Goal: Task Accomplishment & Management: Use online tool/utility

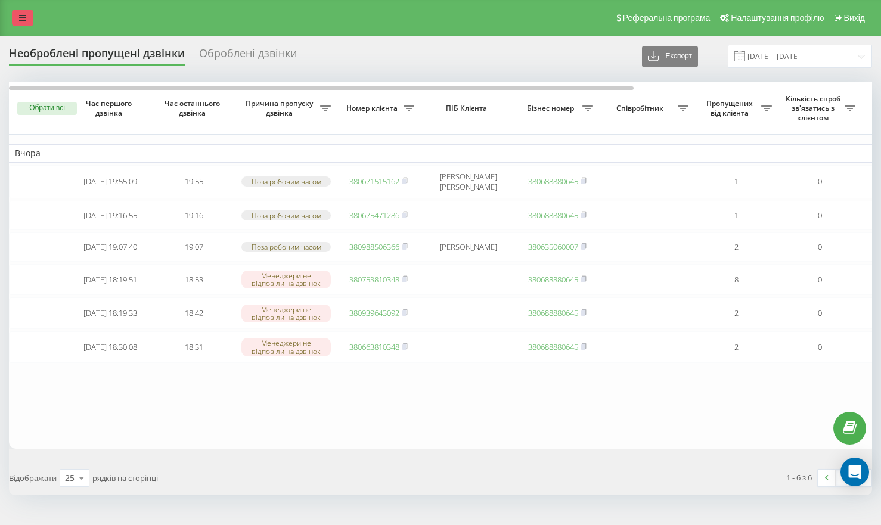
click at [24, 21] on icon at bounding box center [22, 18] width 7 height 8
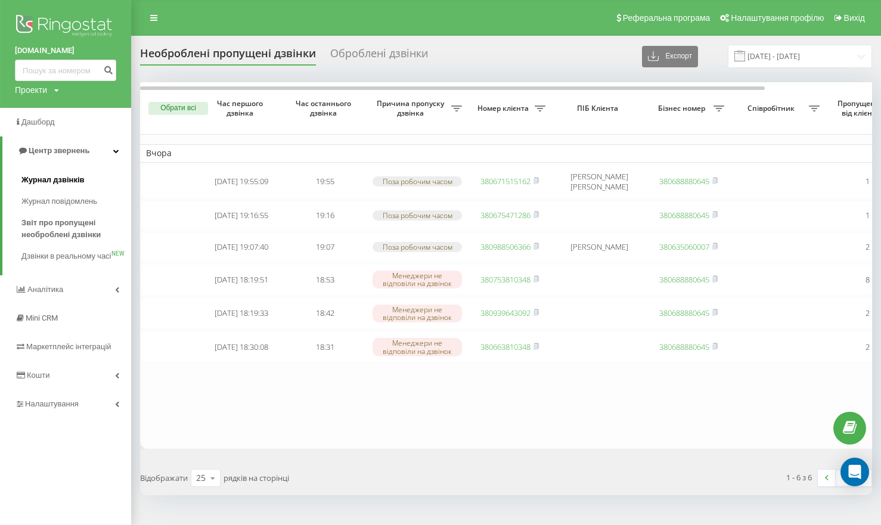
click at [61, 182] on span "Журнал дзвінків" at bounding box center [52, 180] width 63 height 12
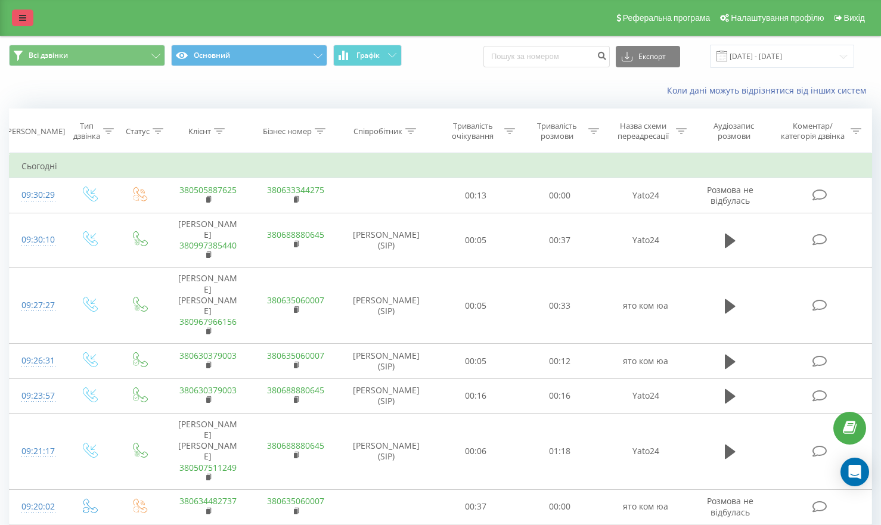
click at [24, 22] on icon at bounding box center [22, 18] width 7 height 8
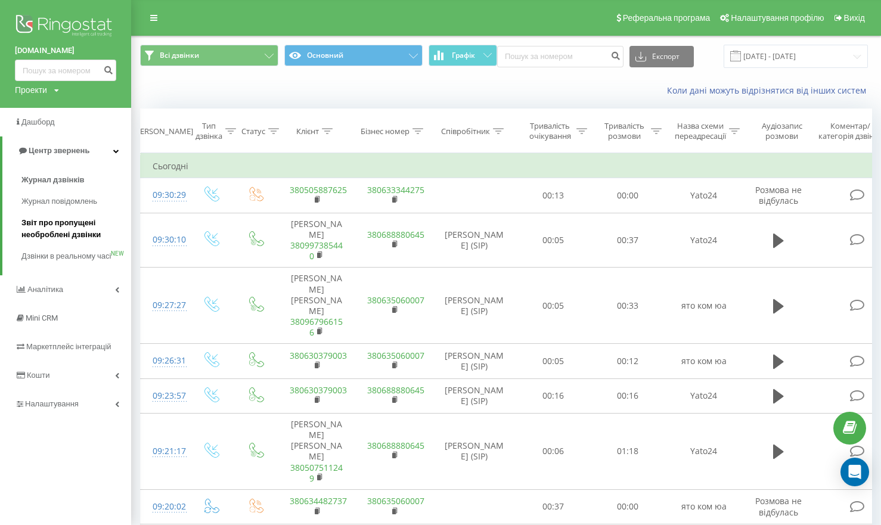
click at [86, 231] on span "Звіт про пропущені необроблені дзвінки" at bounding box center [73, 229] width 104 height 24
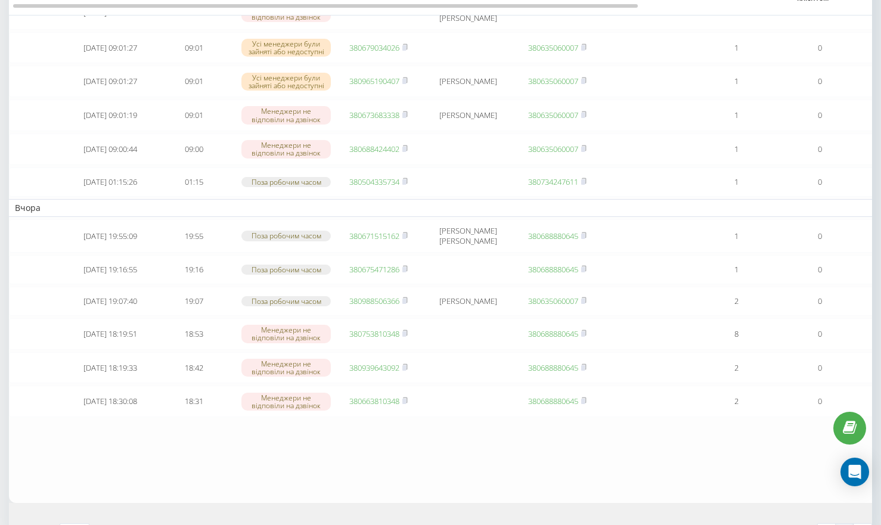
scroll to position [457, 0]
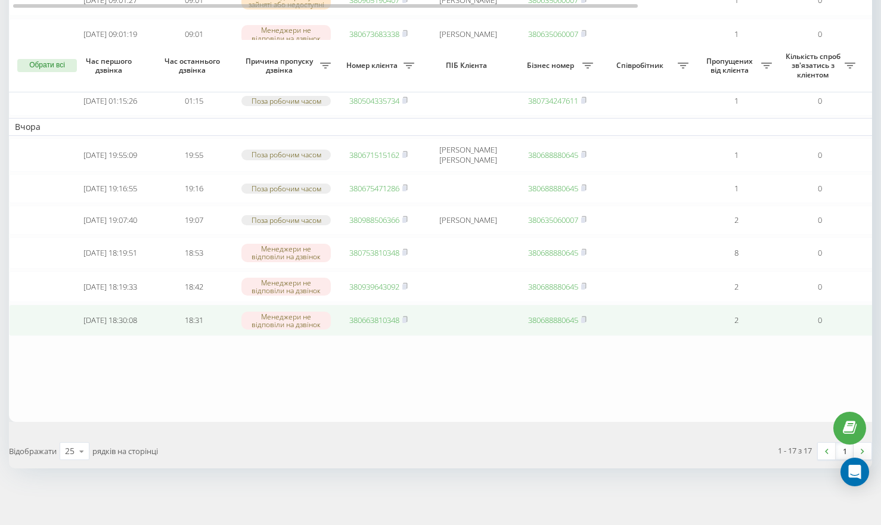
click at [373, 321] on link "380663810348" at bounding box center [374, 320] width 50 height 11
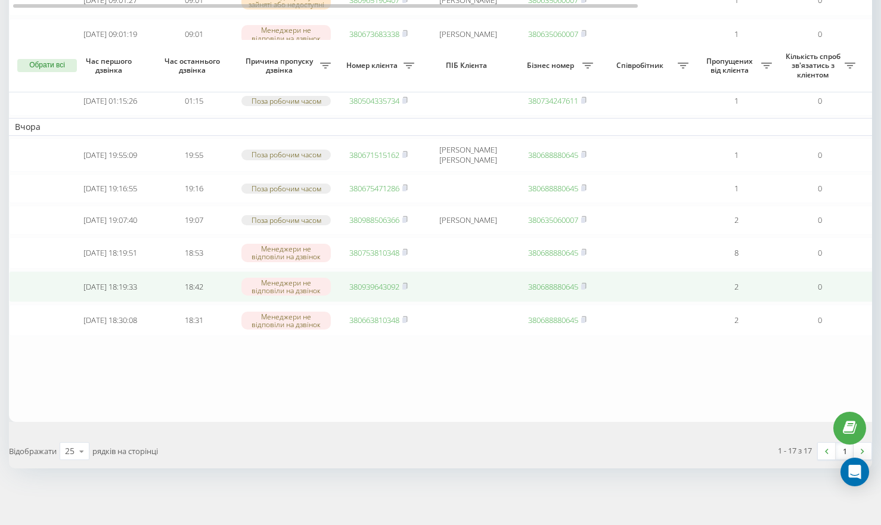
click at [370, 281] on link "380939643092" at bounding box center [374, 286] width 50 height 11
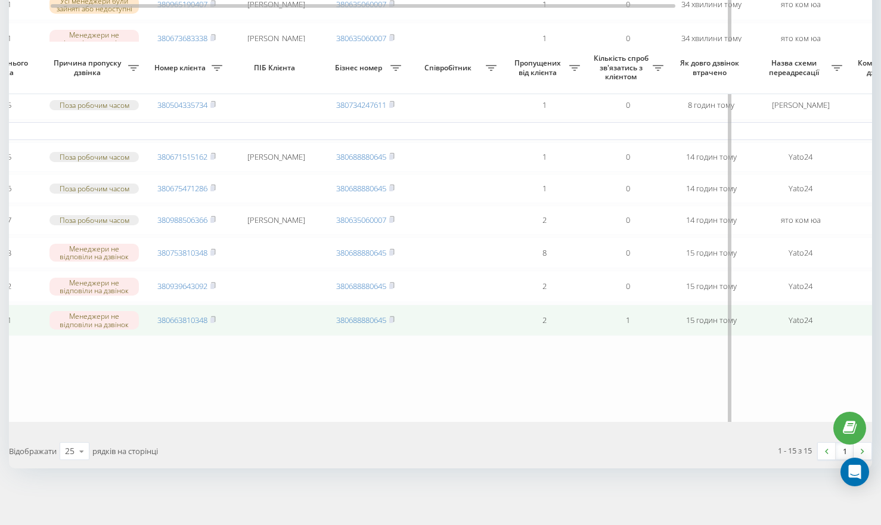
scroll to position [0, 329]
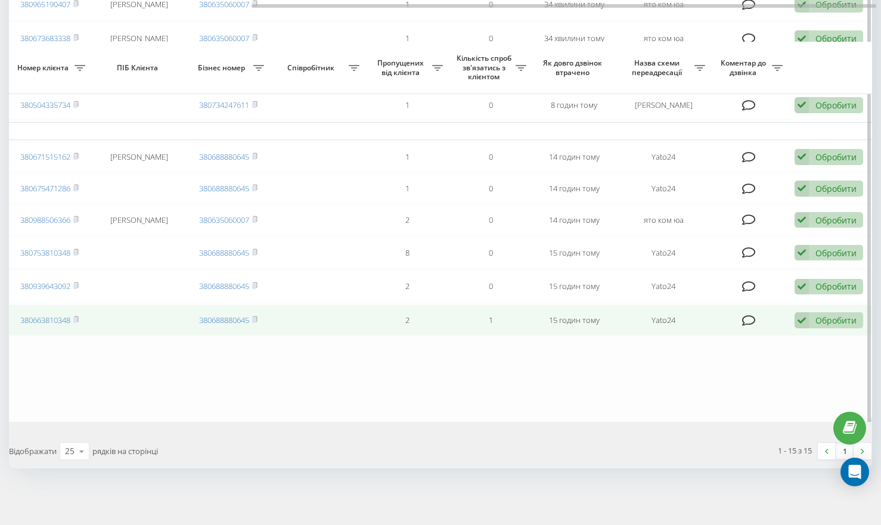
click at [817, 315] on div "Обробити" at bounding box center [836, 320] width 41 height 11
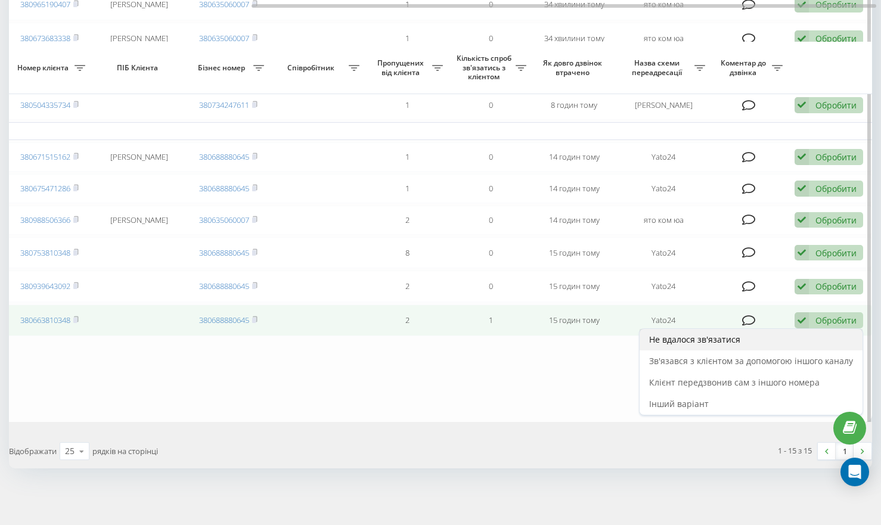
click at [738, 331] on div "Не вдалося зв'язатися" at bounding box center [751, 339] width 223 height 21
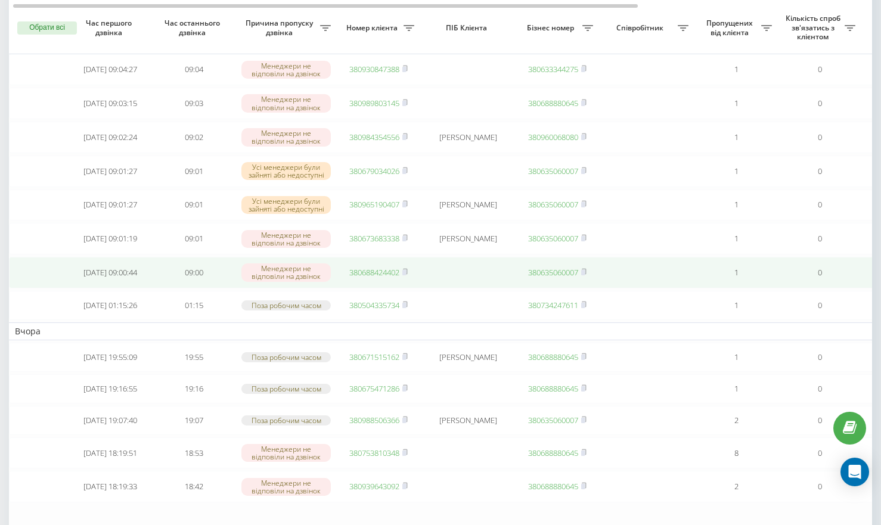
scroll to position [349, 0]
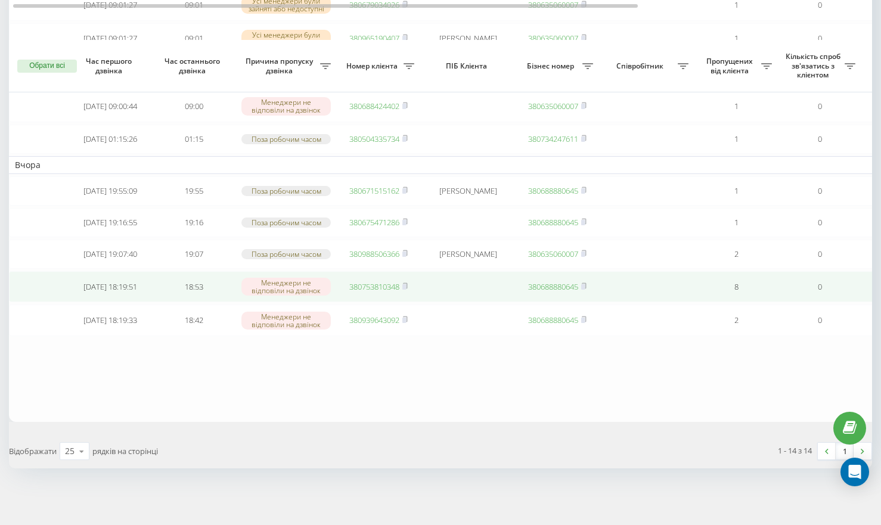
click at [371, 281] on link "380753810348" at bounding box center [374, 286] width 50 height 11
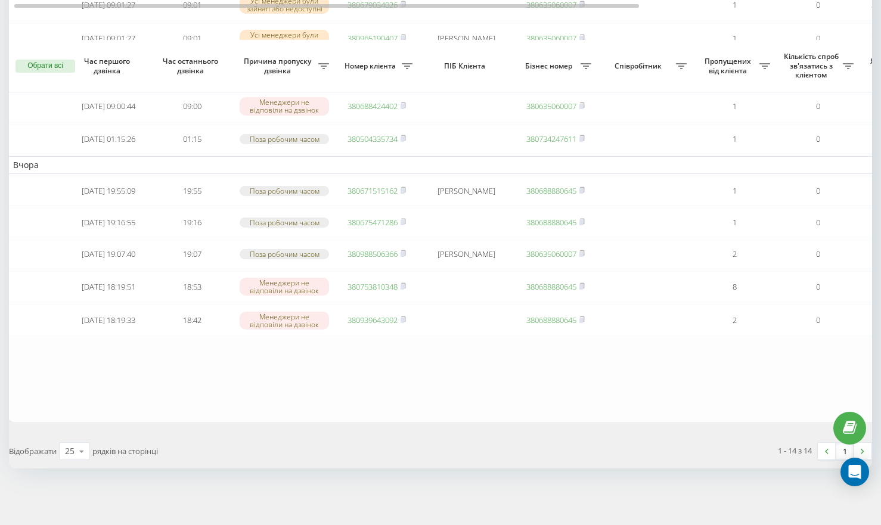
scroll to position [0, 2]
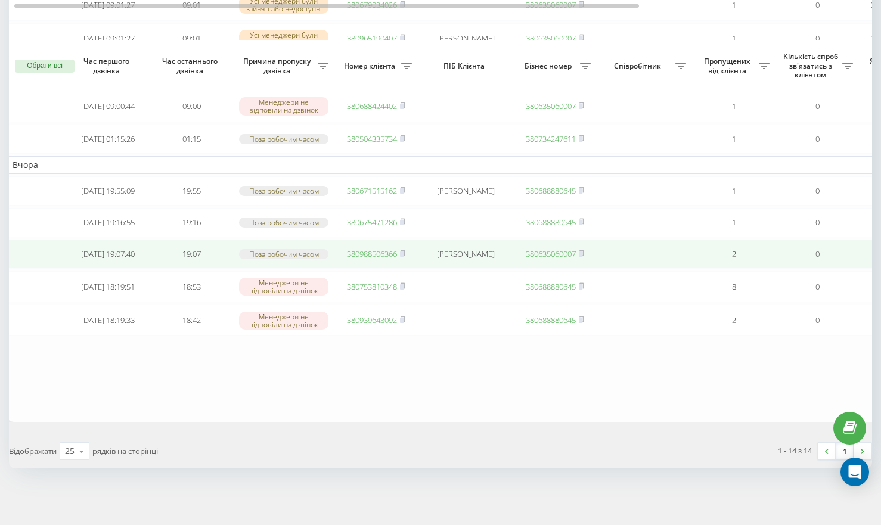
click at [368, 249] on link "380988506366" at bounding box center [372, 254] width 50 height 11
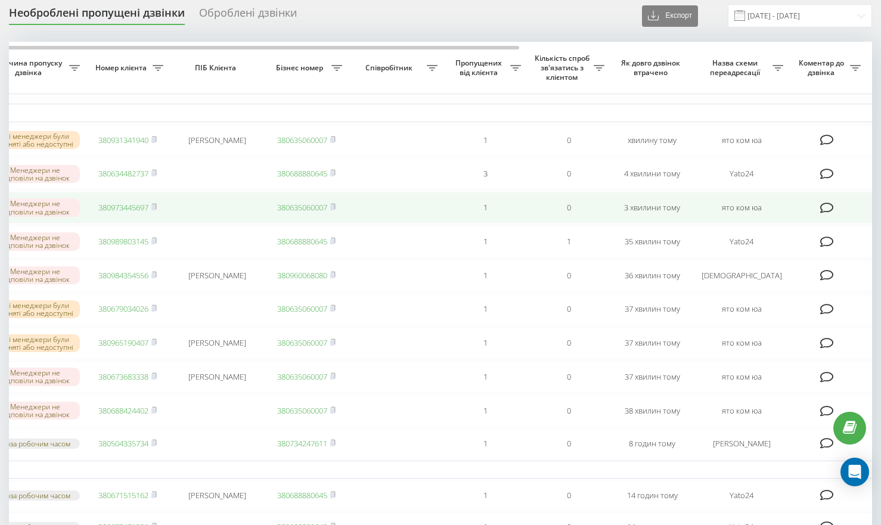
scroll to position [0, 329]
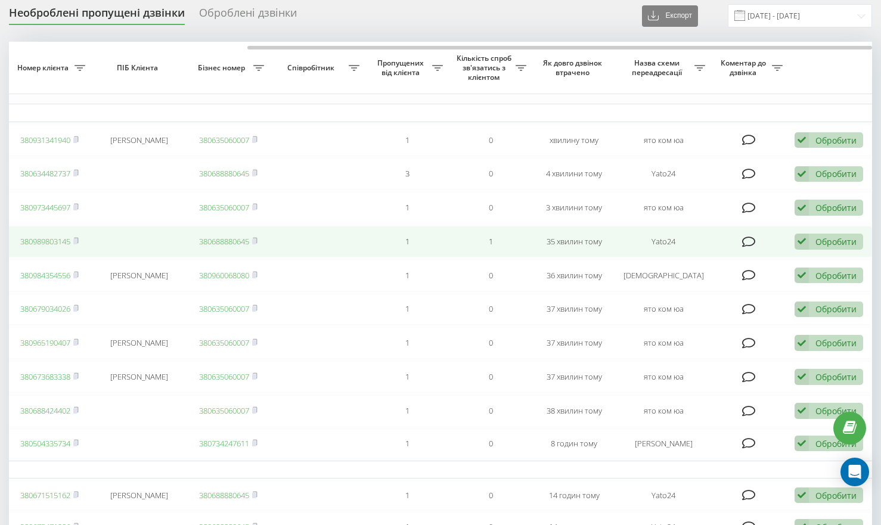
click at [798, 250] on icon at bounding box center [802, 242] width 14 height 16
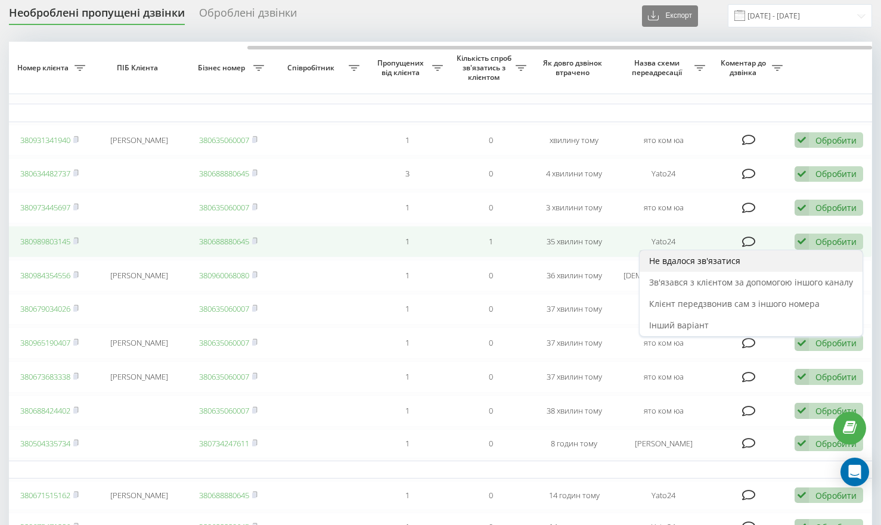
click at [771, 261] on div "Не вдалося зв'язатися" at bounding box center [751, 260] width 223 height 21
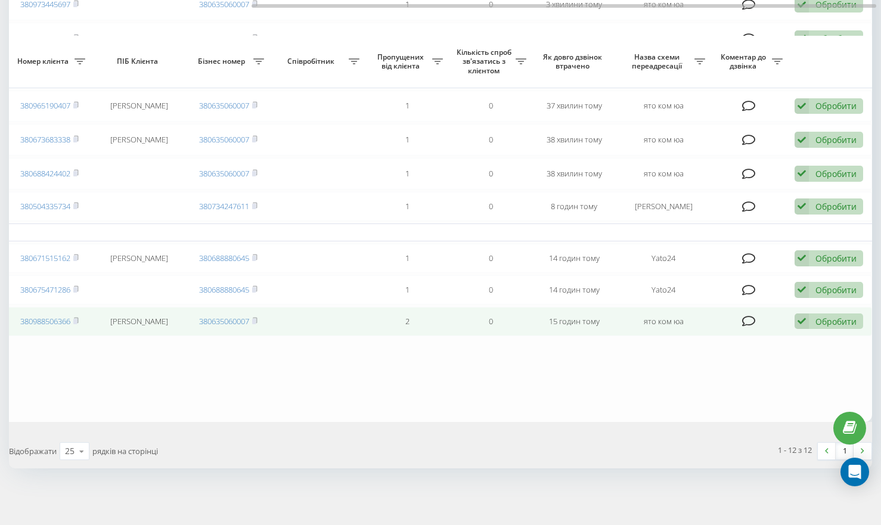
click at [810, 323] on div "Обробити Не вдалося зв'язатися Зв'язався з клієнтом за допомогою іншого каналу …" at bounding box center [829, 322] width 69 height 16
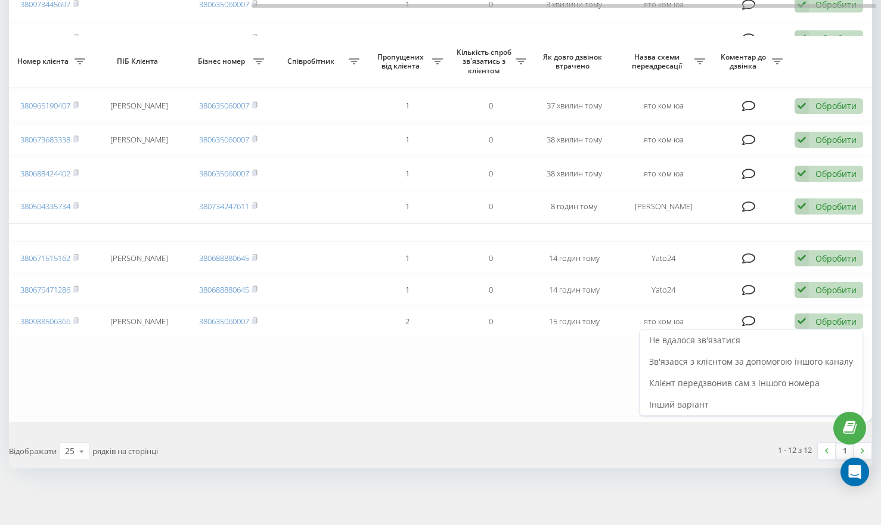
click at [766, 337] on div "Не вдалося зв'язатися" at bounding box center [751, 340] width 223 height 21
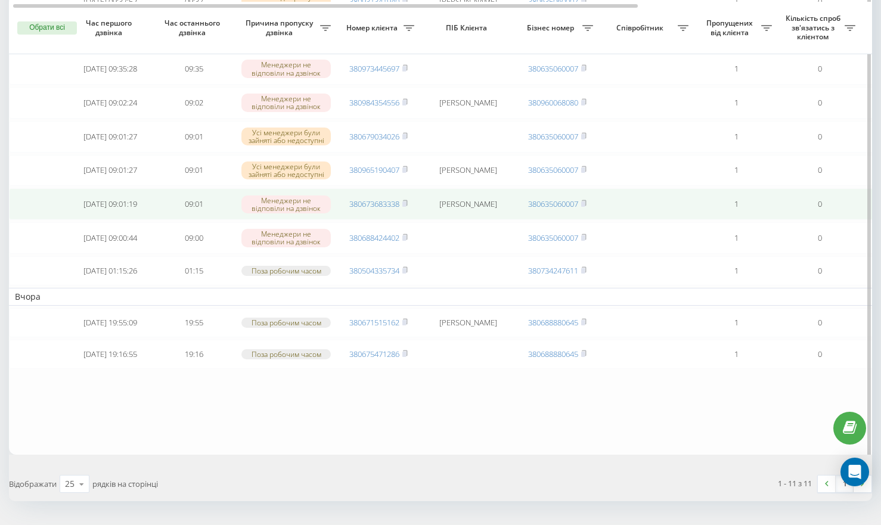
scroll to position [241, 0]
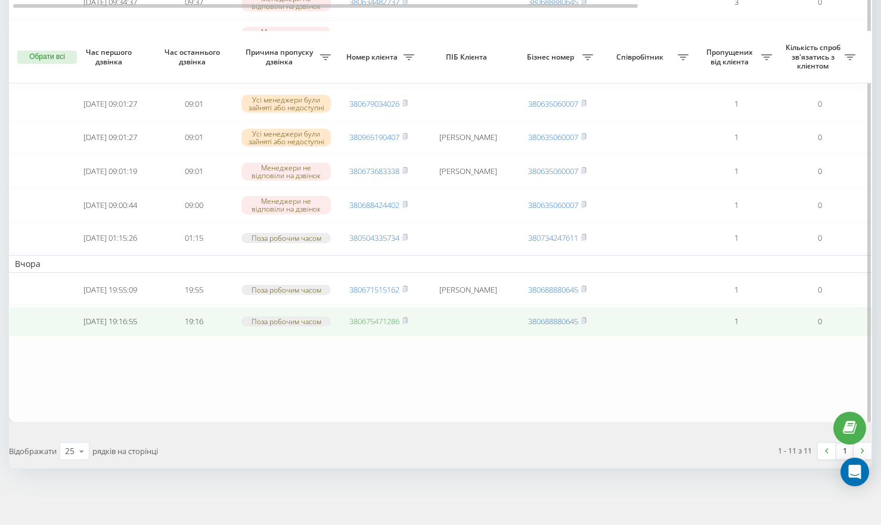
click at [384, 321] on link "380675471286" at bounding box center [374, 321] width 50 height 11
click at [376, 317] on link "380675471286" at bounding box center [374, 321] width 50 height 11
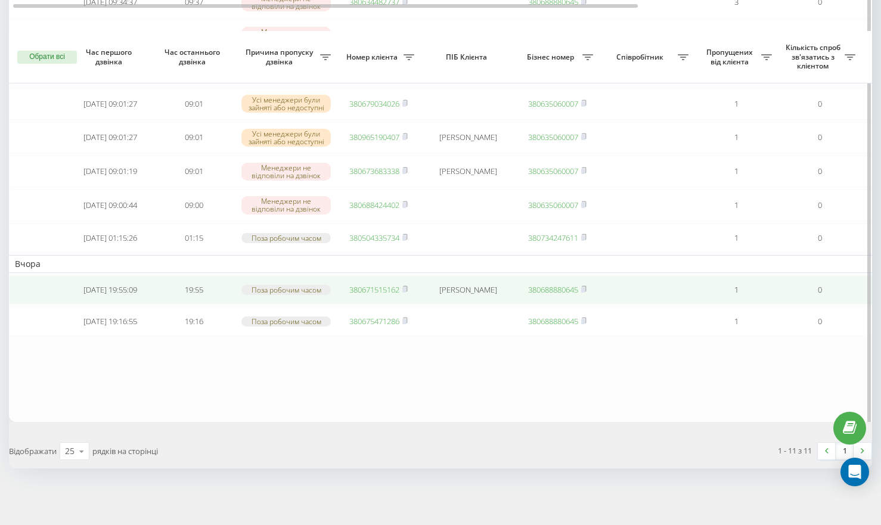
click at [379, 284] on link "380671515162" at bounding box center [374, 289] width 50 height 11
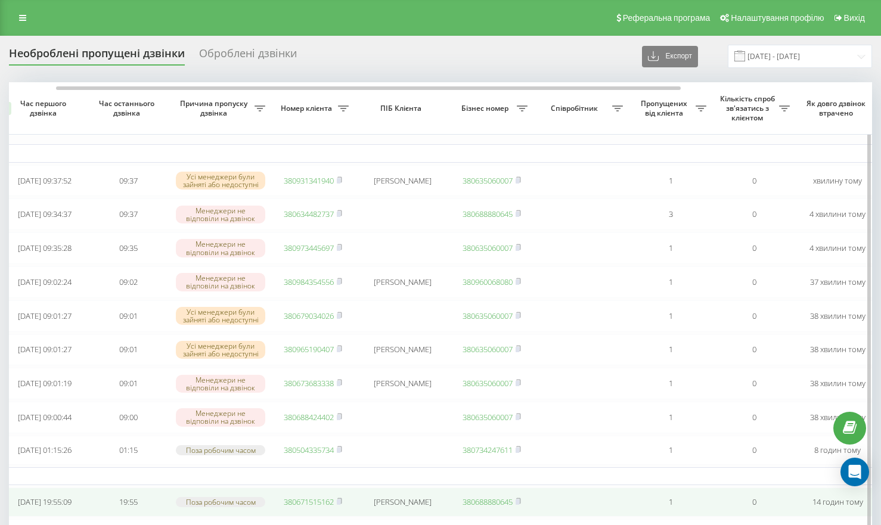
scroll to position [0, 65]
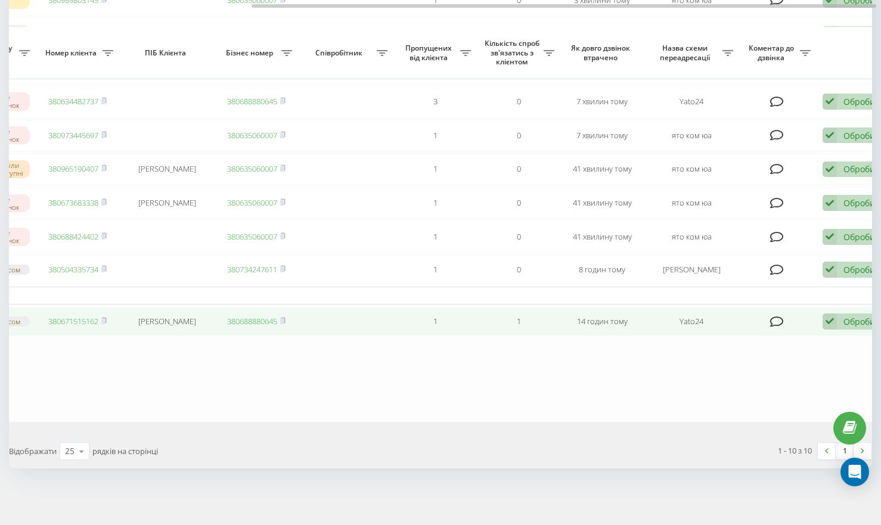
scroll to position [0, 329]
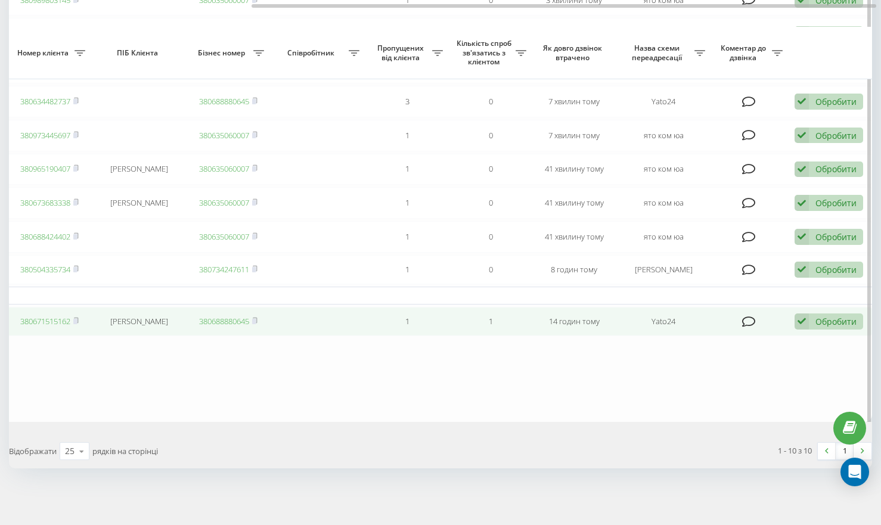
click at [798, 320] on icon at bounding box center [802, 322] width 14 height 16
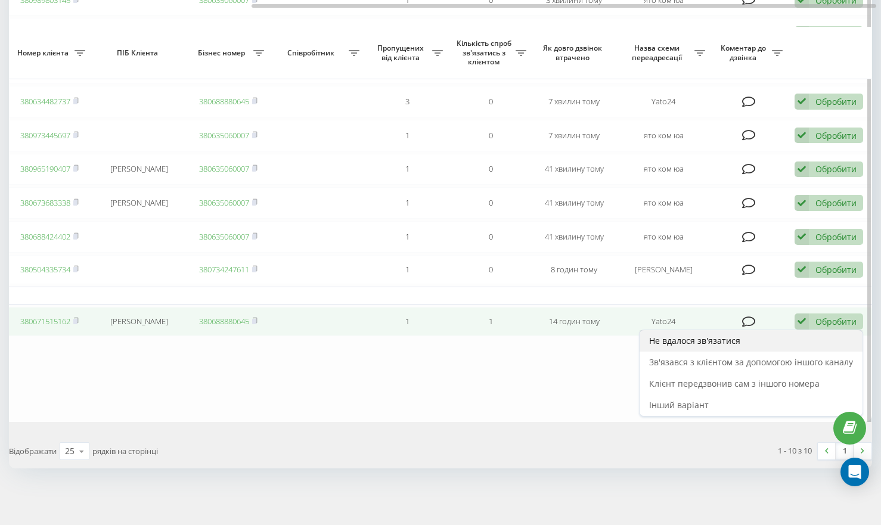
click at [757, 337] on div "Не вдалося зв'язатися" at bounding box center [751, 340] width 223 height 21
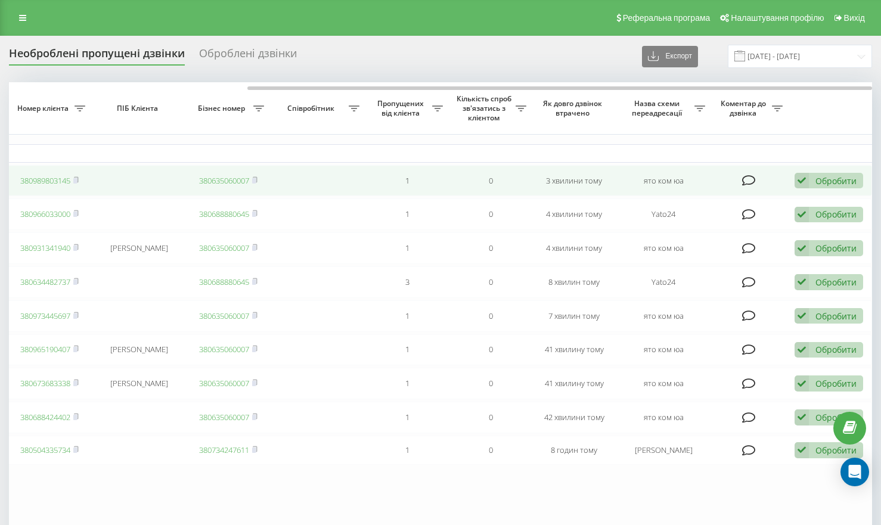
click at [797, 182] on icon at bounding box center [802, 181] width 14 height 16
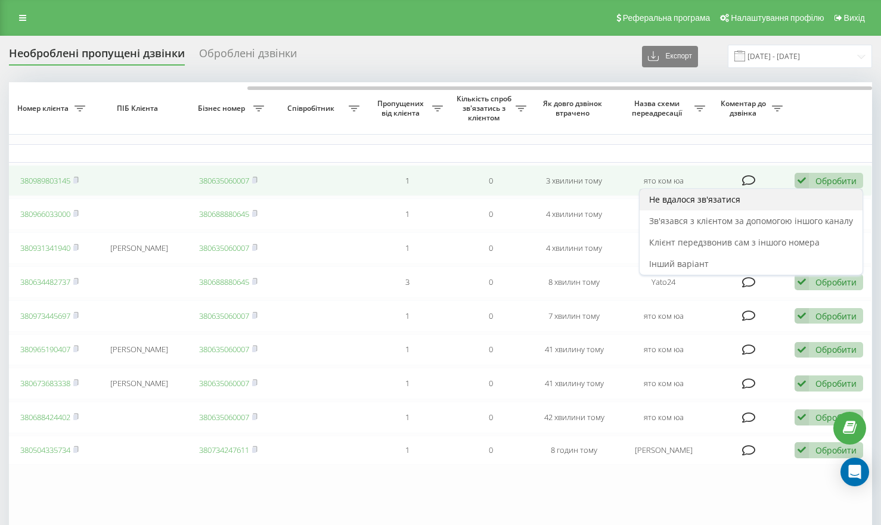
click at [763, 196] on div "Не вдалося зв'язатися" at bounding box center [751, 199] width 223 height 21
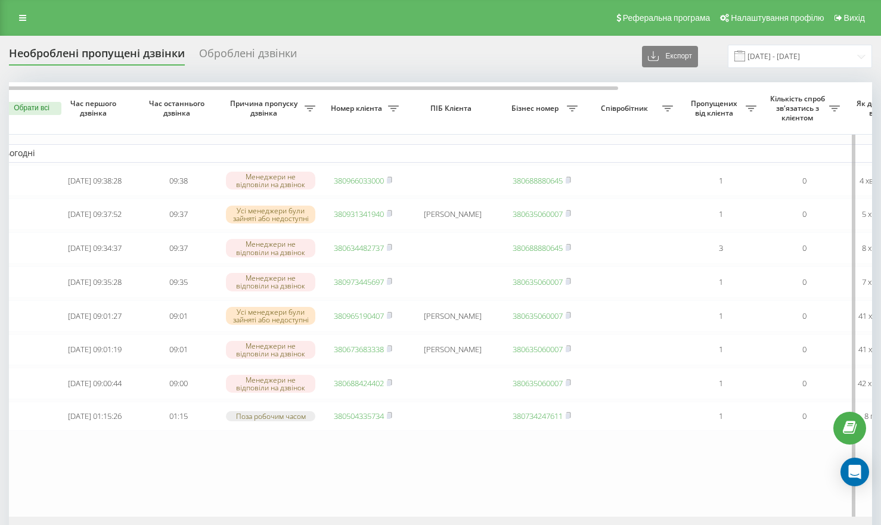
scroll to position [0, 0]
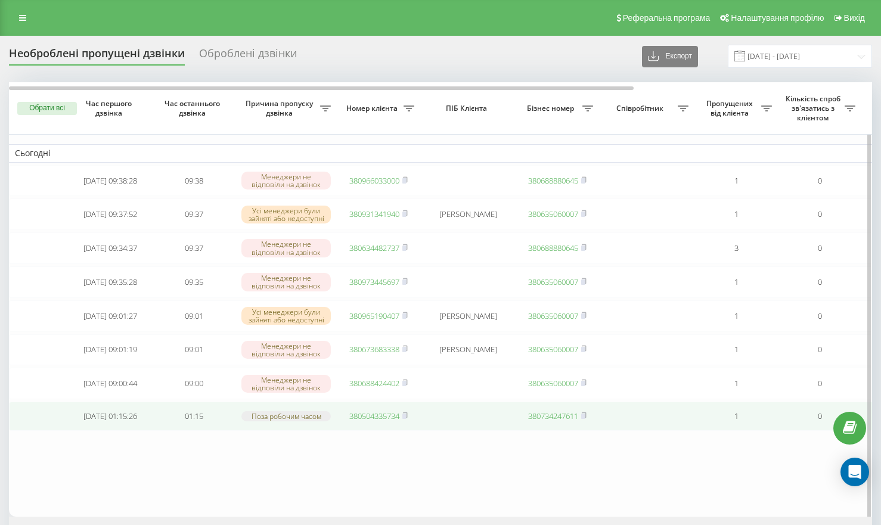
click at [372, 422] on link "380504335734" at bounding box center [374, 416] width 50 height 11
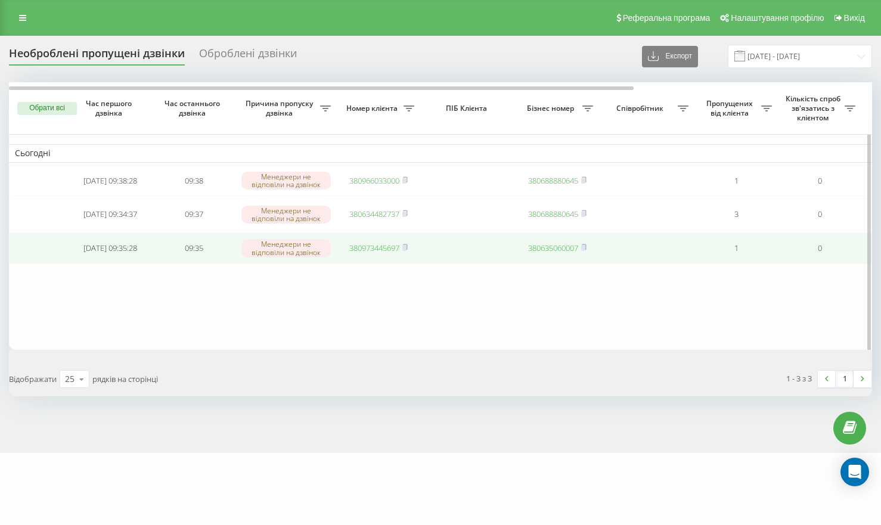
click at [380, 253] on link "380973445697" at bounding box center [374, 248] width 50 height 11
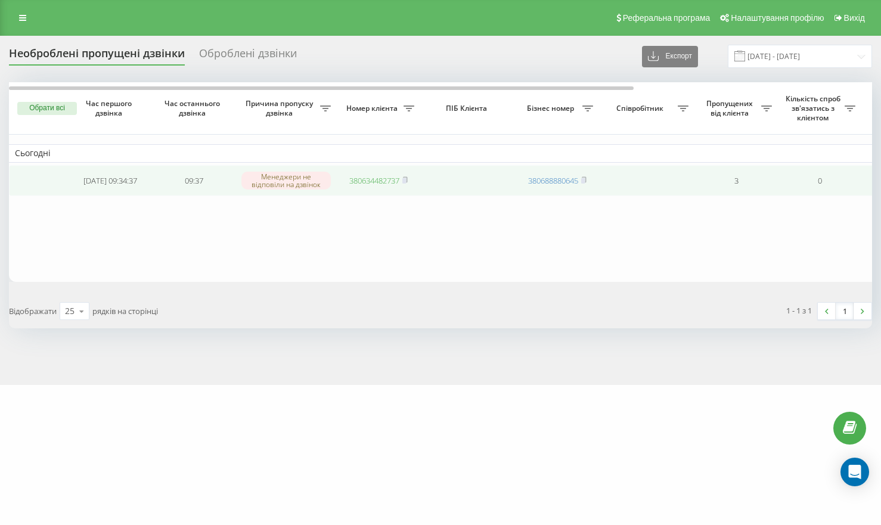
click at [377, 185] on link "380634482737" at bounding box center [374, 180] width 50 height 11
click at [387, 177] on link "380634482737" at bounding box center [374, 180] width 50 height 11
